Goal: Check status: Check status

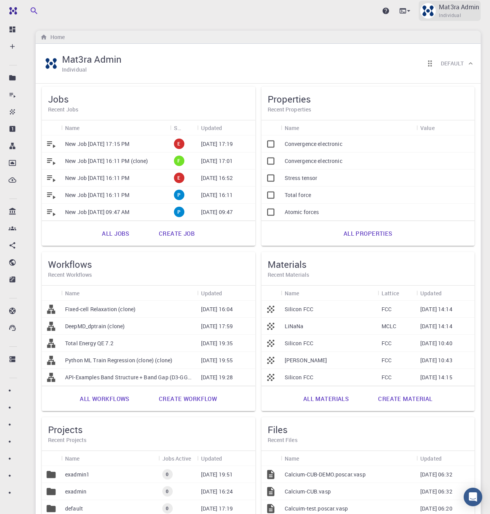
click at [467, 10] on p "Mat3ra Admin" at bounding box center [459, 6] width 40 height 9
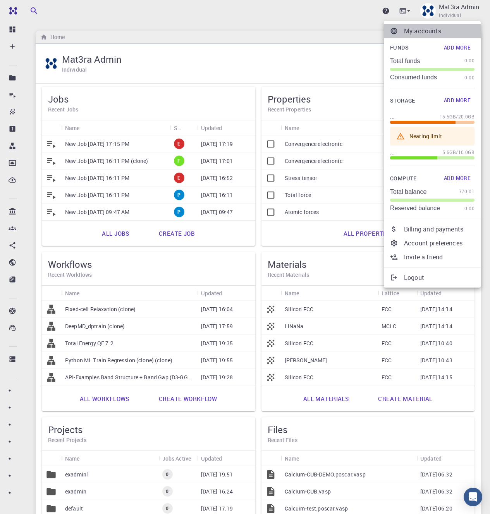
click at [424, 29] on p "My accounts" at bounding box center [439, 30] width 70 height 9
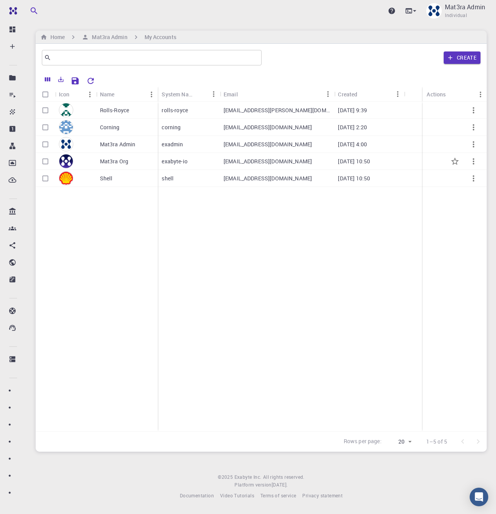
click at [127, 165] on div "Mat3ra Org" at bounding box center [127, 161] width 62 height 17
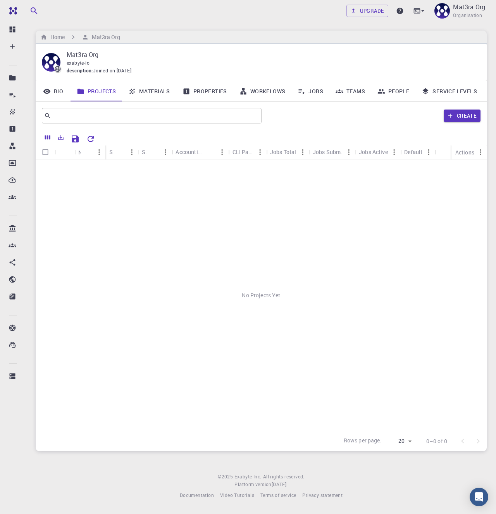
click at [312, 96] on link "Jobs" at bounding box center [310, 91] width 38 height 20
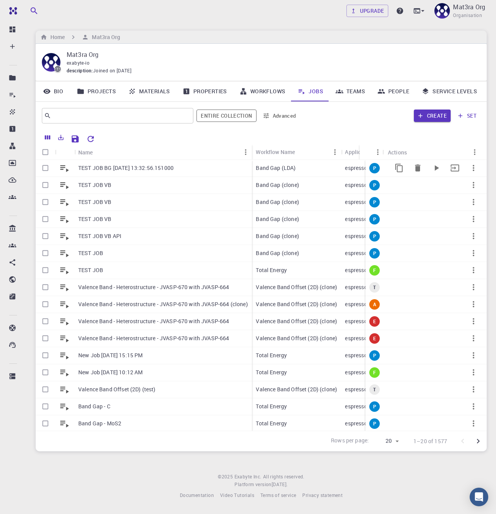
click at [189, 166] on div "TEST JOB BG [DATE] 13:32:56.151000" at bounding box center [162, 168] width 177 height 17
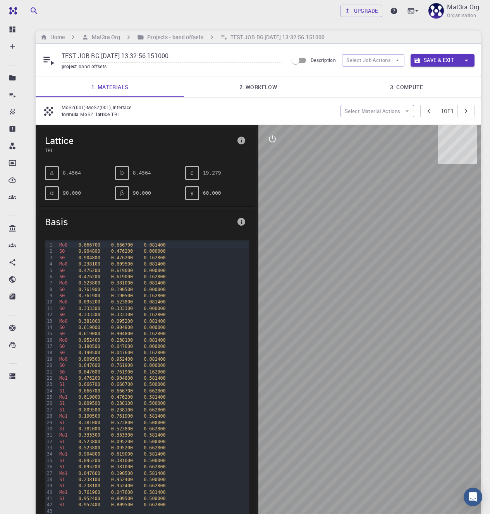
click at [261, 90] on link "2. Workflow" at bounding box center [258, 87] width 148 height 20
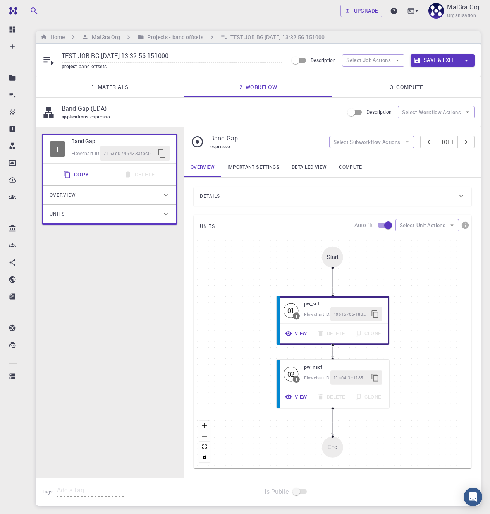
click at [162, 83] on link "1. Materials" at bounding box center [110, 87] width 148 height 20
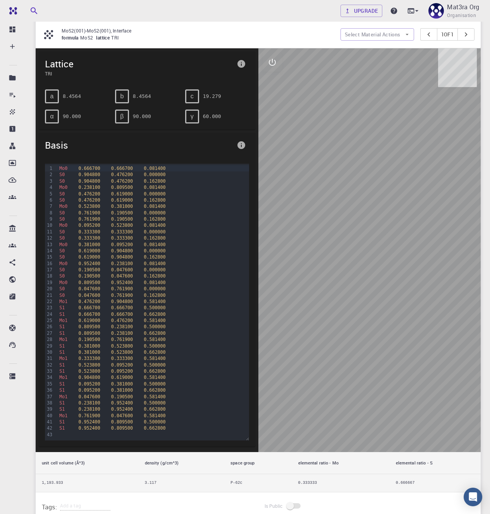
scroll to position [60, 0]
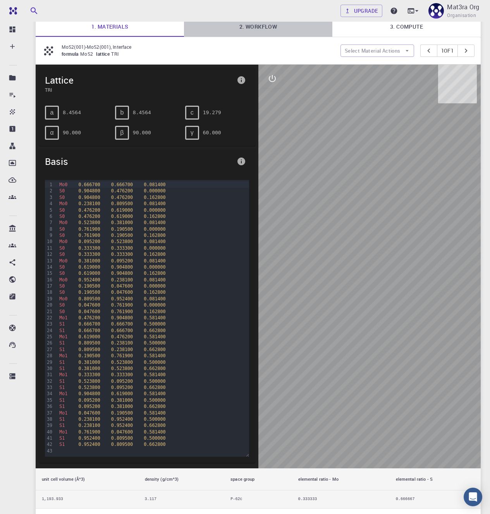
click at [278, 31] on link "2. Workflow" at bounding box center [258, 27] width 148 height 20
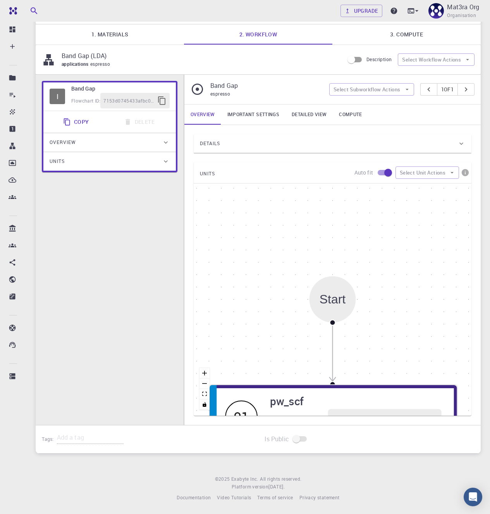
scroll to position [53, 0]
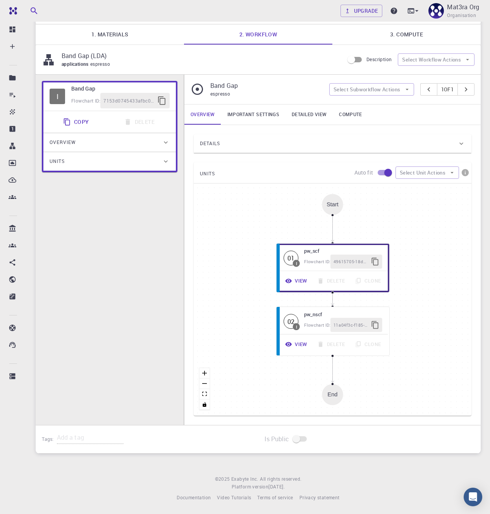
click at [435, 36] on link "3. Compute" at bounding box center [406, 34] width 148 height 20
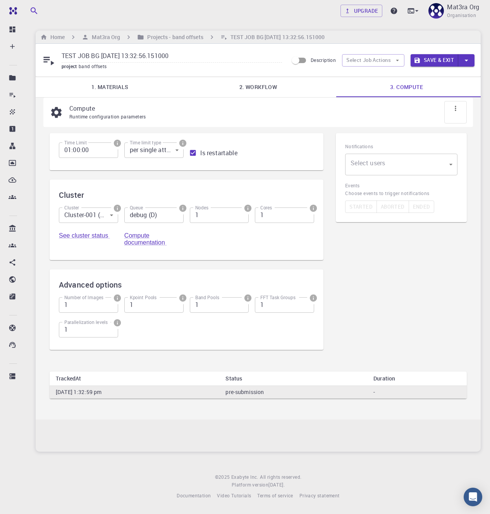
scroll to position [0, 0]
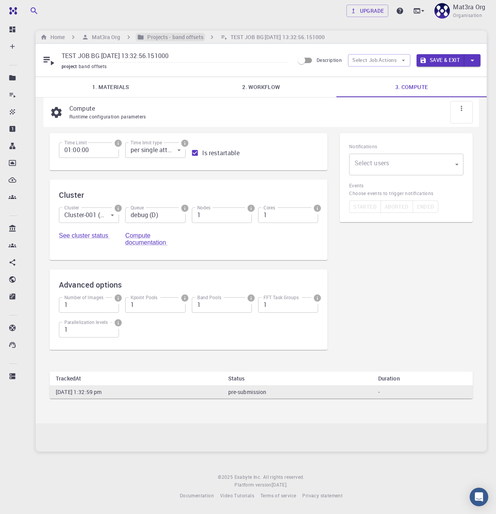
click at [182, 34] on h6 "Projects - band offsets" at bounding box center [173, 37] width 59 height 9
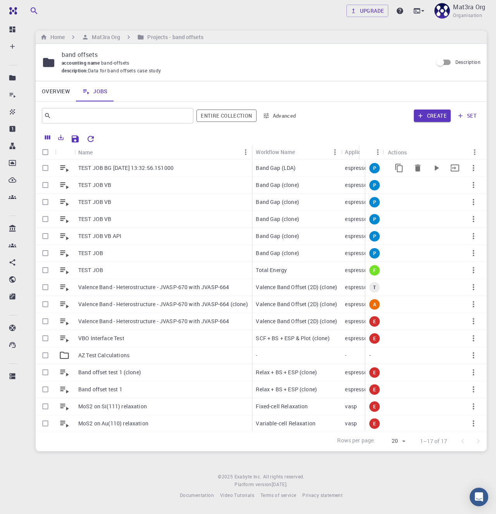
click at [148, 170] on p "TEST JOB BG [DATE] 13:32:56.151000" at bounding box center [125, 168] width 95 height 8
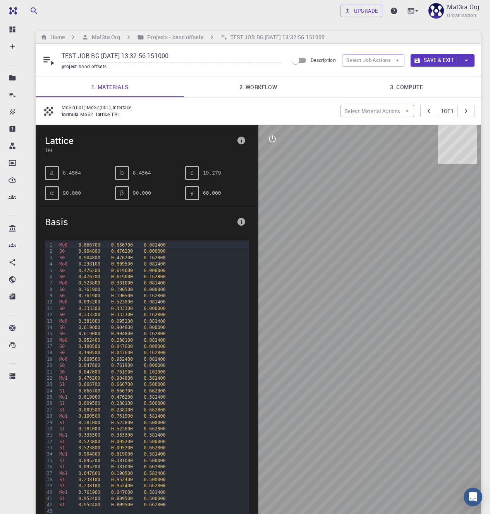
click at [266, 81] on link "2. Workflow" at bounding box center [258, 87] width 148 height 20
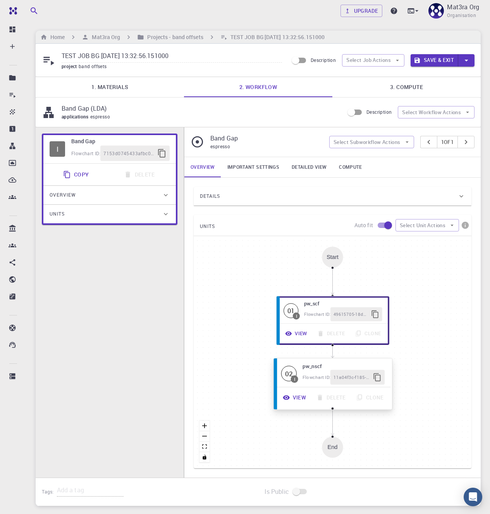
click at [303, 400] on button "View" at bounding box center [294, 397] width 33 height 15
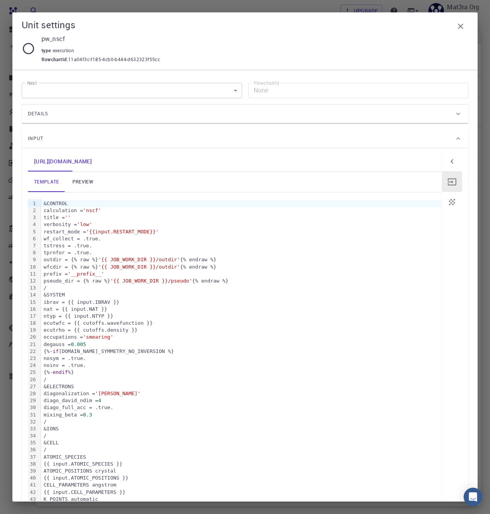
click at [88, 177] on link "preview" at bounding box center [82, 182] width 35 height 20
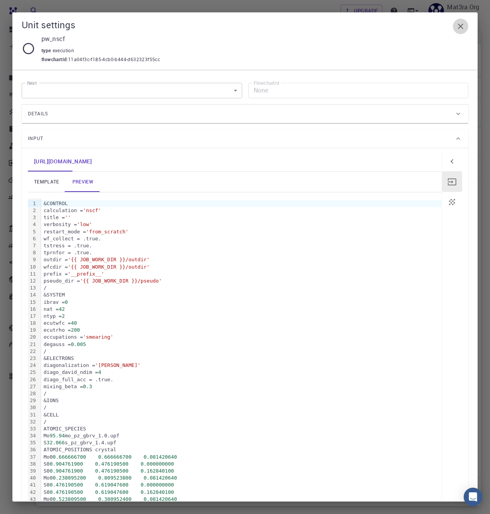
click at [461, 22] on icon "button" at bounding box center [460, 26] width 9 height 9
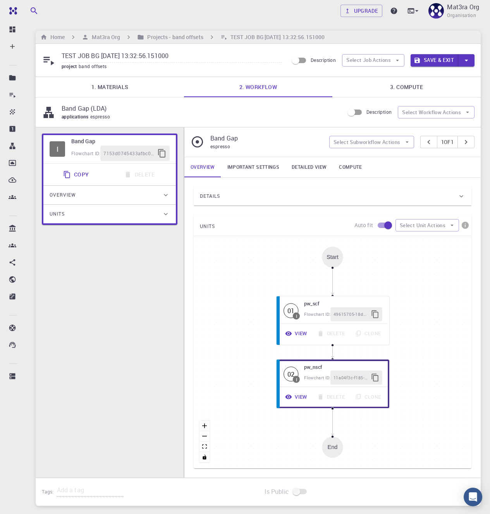
click at [242, 166] on link "Important settings" at bounding box center [253, 167] width 64 height 20
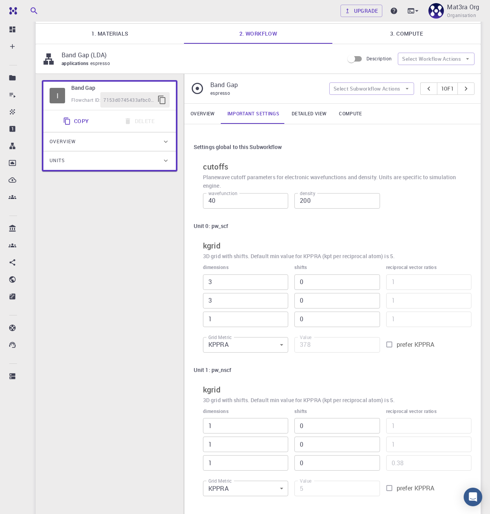
scroll to position [132, 0]
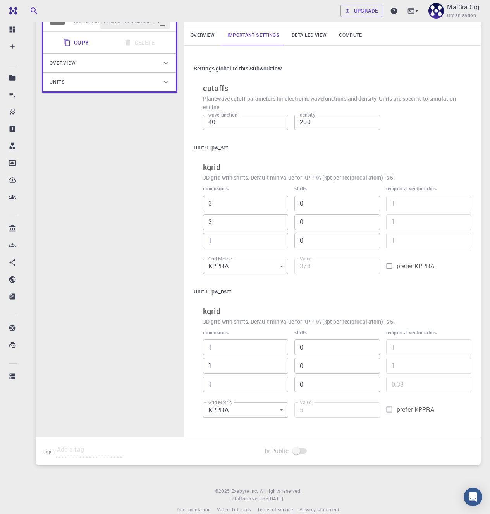
click at [218, 345] on input "1" at bounding box center [245, 347] width 85 height 15
type input "6"
type input "252"
type input "6"
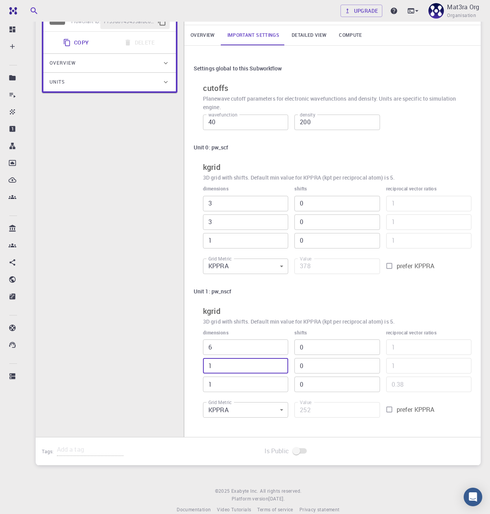
type input "1512"
type input "6"
click at [192, 314] on div "Settings global to this Subworkflow cutoffs Planewave cutoff parameters for ele…" at bounding box center [332, 242] width 296 height 392
